Goal: Information Seeking & Learning: Learn about a topic

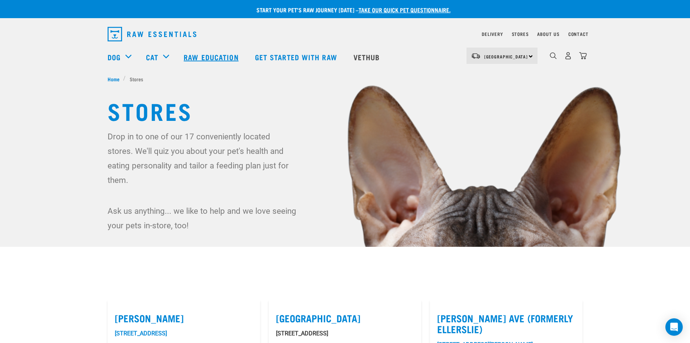
click at [209, 57] on link "Raw Education" at bounding box center [212, 56] width 71 height 29
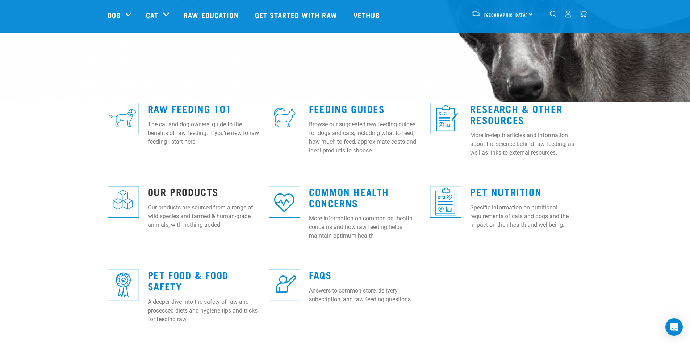
scroll to position [145, 0]
click at [170, 188] on link "Our Products" at bounding box center [183, 190] width 71 height 5
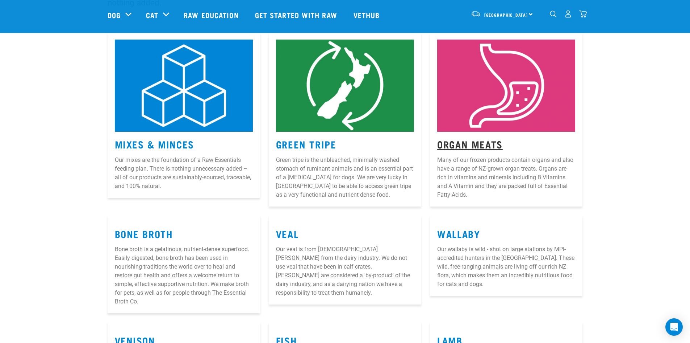
scroll to position [109, 0]
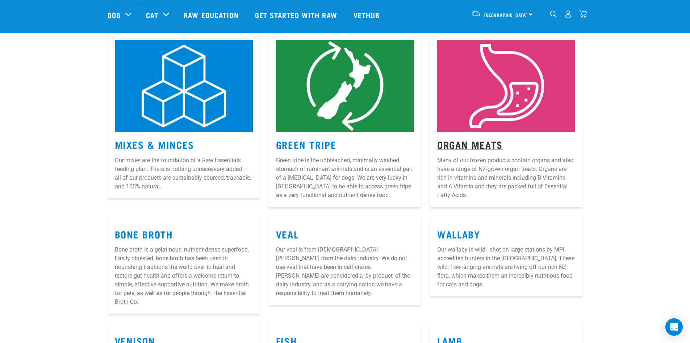
click at [478, 141] on link "Organ Meats" at bounding box center [470, 143] width 66 height 5
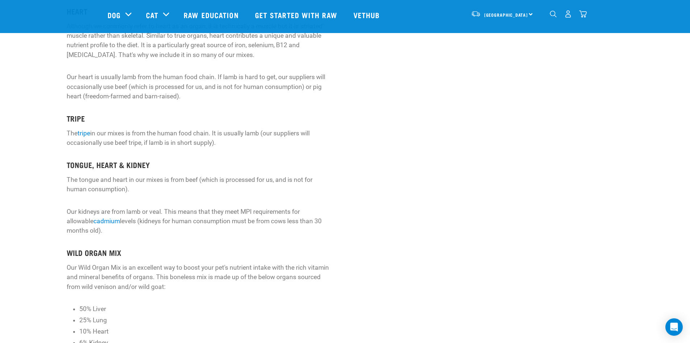
scroll to position [326, 0]
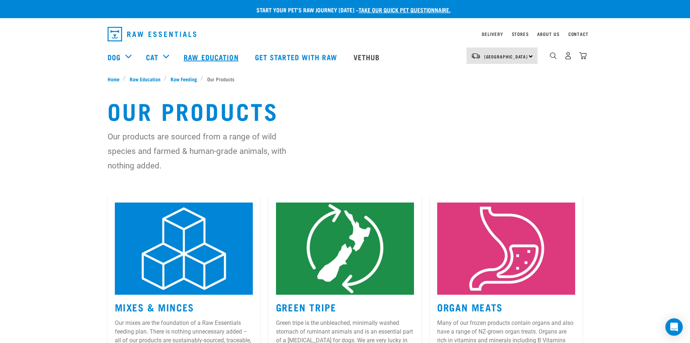
click at [198, 59] on link "Raw Education" at bounding box center [212, 56] width 71 height 29
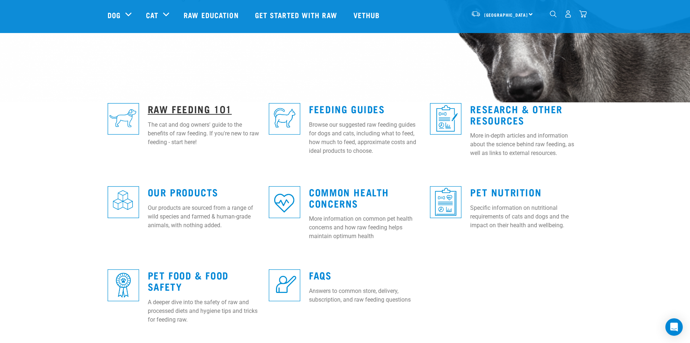
scroll to position [145, 0]
click at [188, 107] on link "Raw Feeding 101" at bounding box center [190, 107] width 84 height 5
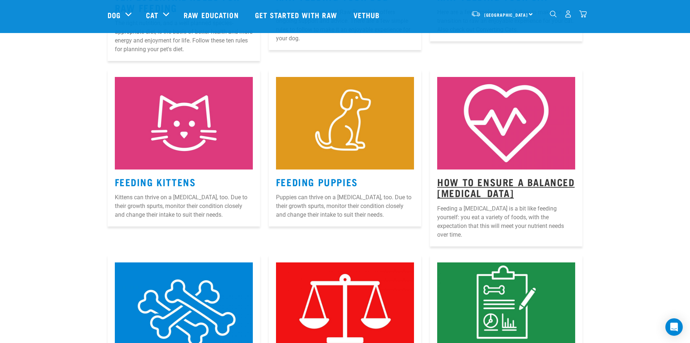
click at [469, 184] on link "How to Ensure a Balanced Raw Diet" at bounding box center [505, 187] width 137 height 17
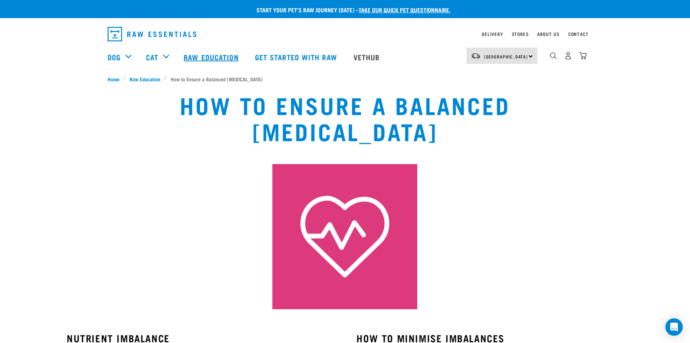
click at [200, 54] on link "Raw Education" at bounding box center [212, 56] width 71 height 29
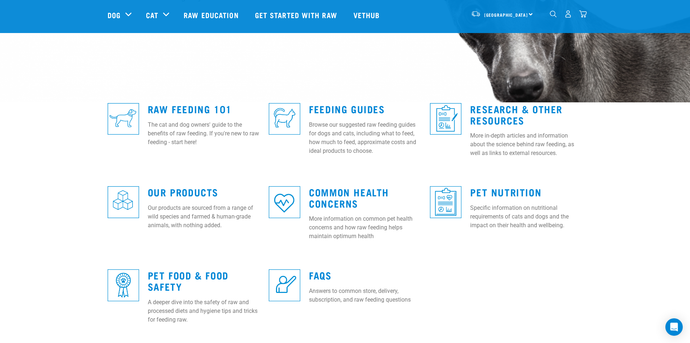
scroll to position [145, 0]
click at [489, 111] on link "Research & Other Resources" at bounding box center [516, 113] width 92 height 17
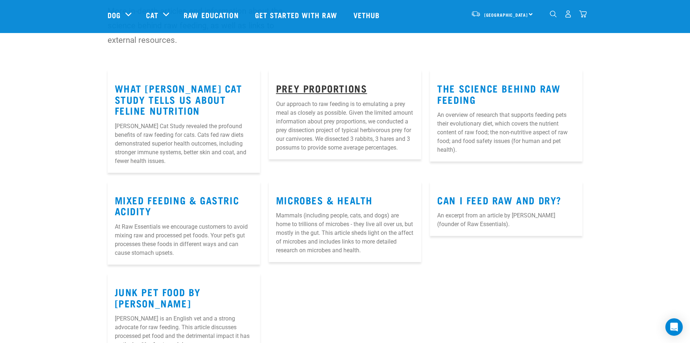
click at [302, 87] on link "Prey Proportions" at bounding box center [321, 87] width 91 height 5
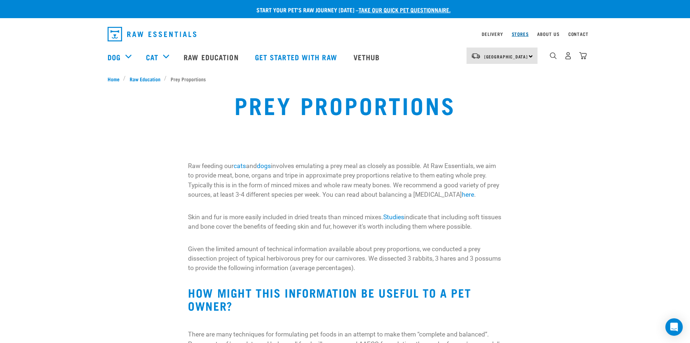
click at [520, 33] on link "Stores" at bounding box center [520, 34] width 17 height 3
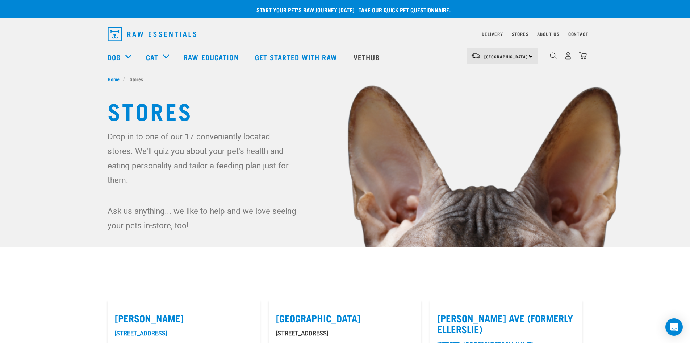
click at [207, 54] on link "Raw Education" at bounding box center [212, 56] width 71 height 29
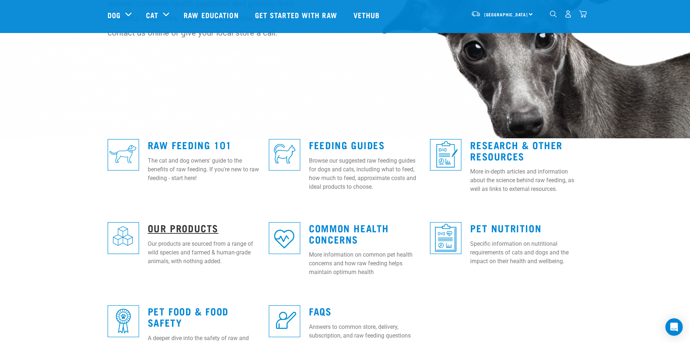
scroll to position [109, 0]
click at [189, 229] on link "Our Products" at bounding box center [183, 226] width 71 height 5
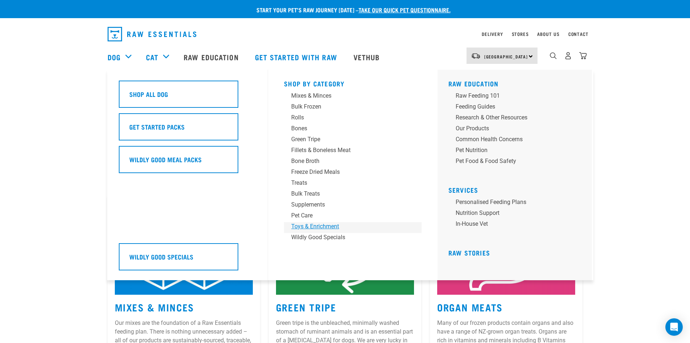
click at [306, 225] on div "Toys & Enrichment" at bounding box center [347, 226] width 113 height 9
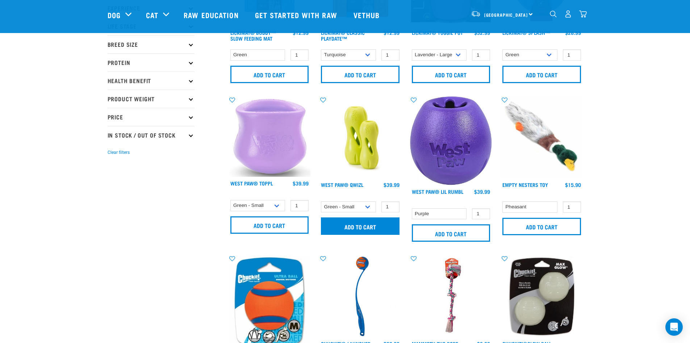
scroll to position [108, 0]
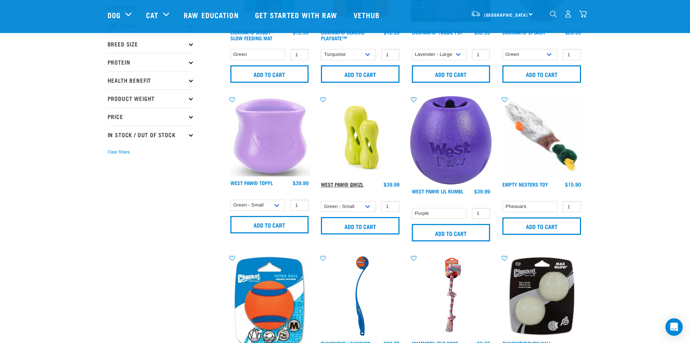
click at [352, 184] on link "West Paw® Qwizl" at bounding box center [342, 184] width 42 height 3
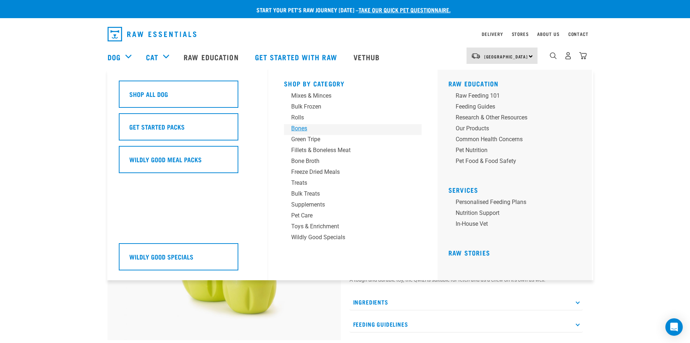
click at [295, 127] on div "Bones" at bounding box center [347, 128] width 113 height 9
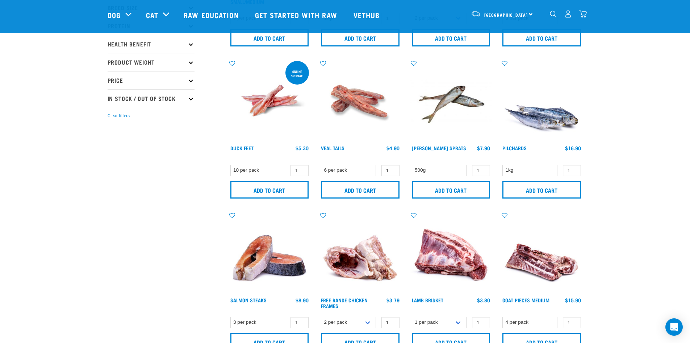
scroll to position [145, 0]
